Goal: Navigation & Orientation: Find specific page/section

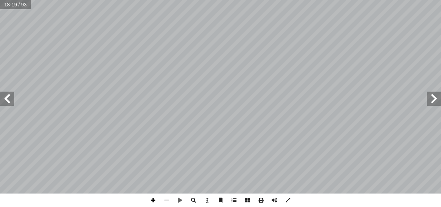
click at [154, 200] on span at bounding box center [152, 199] width 13 height 13
click at [10, 98] on span at bounding box center [7, 99] width 14 height 14
click at [274, 47] on html "الصفحة الرئيسية الصف الأول الصف الثاني الصف الثالث الصف الرابع الصف الخامس الصف…" at bounding box center [220, 23] width 441 height 47
click at [251, 47] on html "الصفحة الرئيسية الصف الأول الصف الثاني الصف الثالث الصف الرابع الصف الخامس الصف…" at bounding box center [220, 23] width 441 height 47
